Goal: Information Seeking & Learning: Learn about a topic

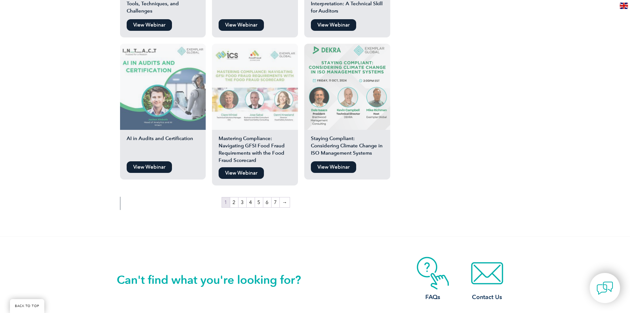
scroll to position [1125, 0]
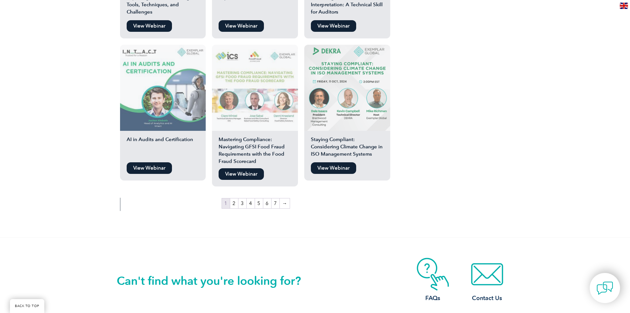
click at [176, 107] on img at bounding box center [163, 88] width 86 height 86
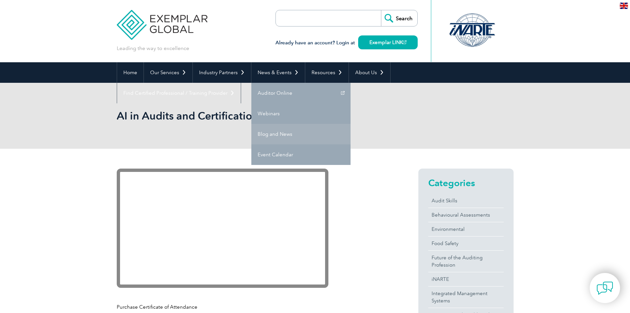
click at [291, 133] on link "Blog and News" at bounding box center [300, 134] width 99 height 21
